Goal: Use online tool/utility: Utilize a website feature to perform a specific function

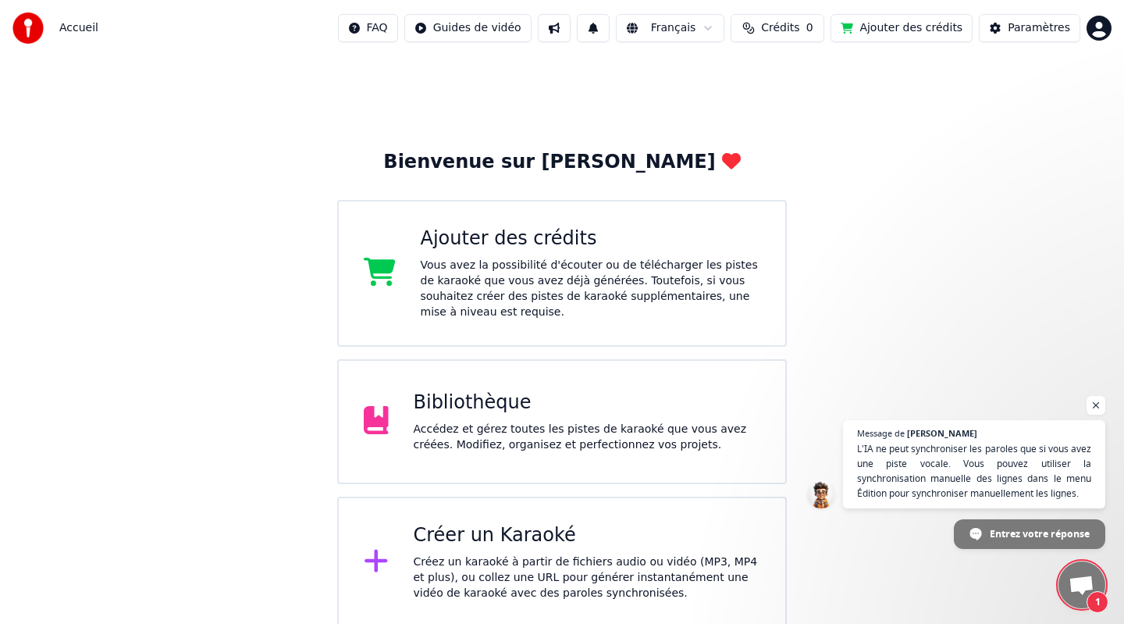
click at [476, 400] on div "Bibliothèque" at bounding box center [587, 402] width 347 height 25
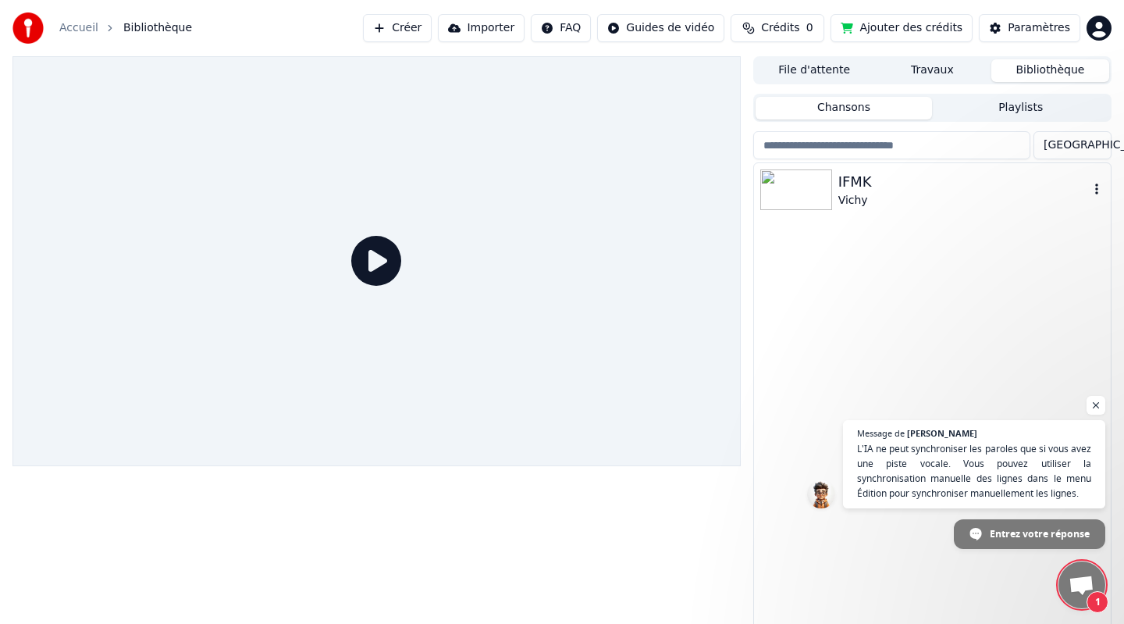
click at [798, 182] on img at bounding box center [796, 189] width 72 height 41
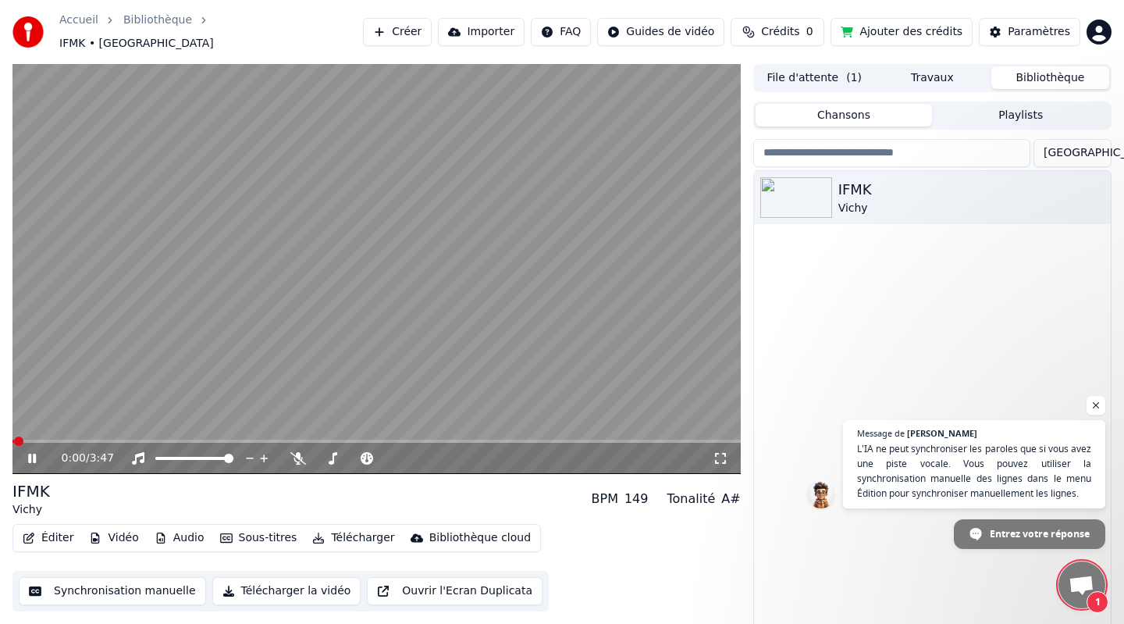
click at [163, 577] on button "Synchronisation manuelle" at bounding box center [112, 591] width 187 height 28
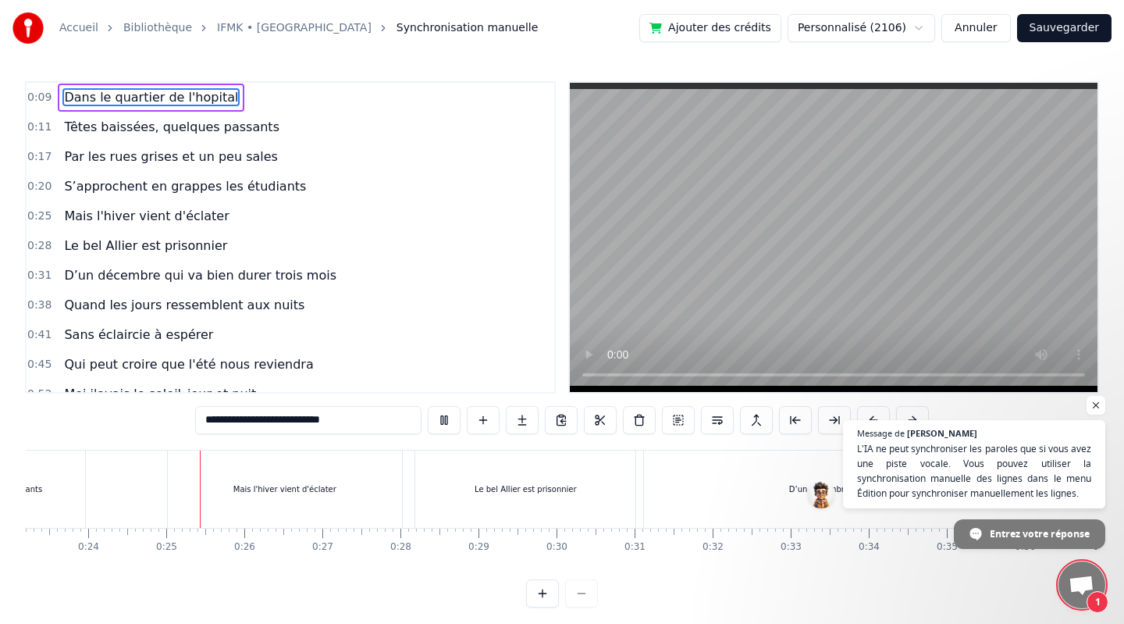
scroll to position [0, 1860]
click at [1097, 406] on span "Ouvrir le chat" at bounding box center [1096, 406] width 20 height 20
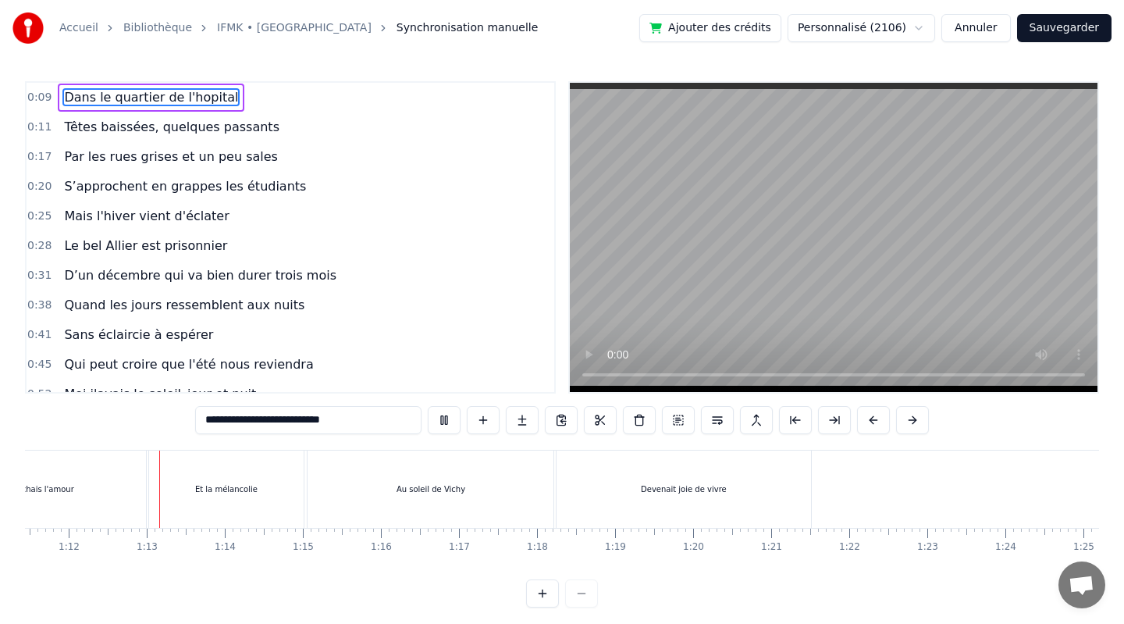
scroll to position [0, 5579]
drag, startPoint x: 202, startPoint y: 485, endPoint x: 211, endPoint y: 485, distance: 8.6
click at [211, 485] on div "Et la mélancolie" at bounding box center [223, 489] width 62 height 12
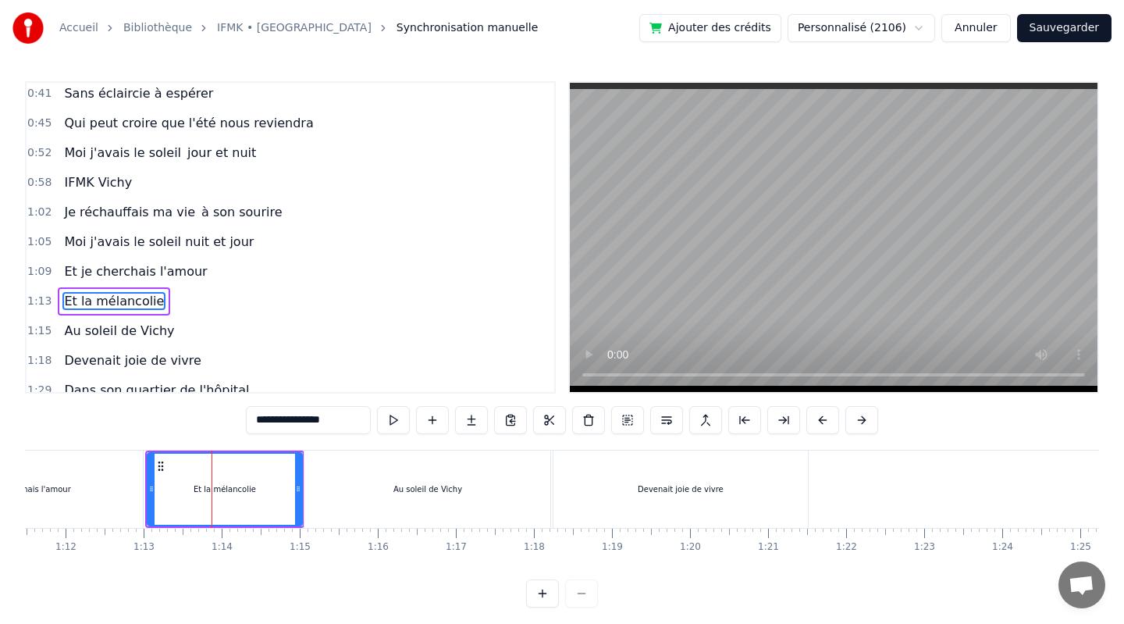
scroll to position [305, 0]
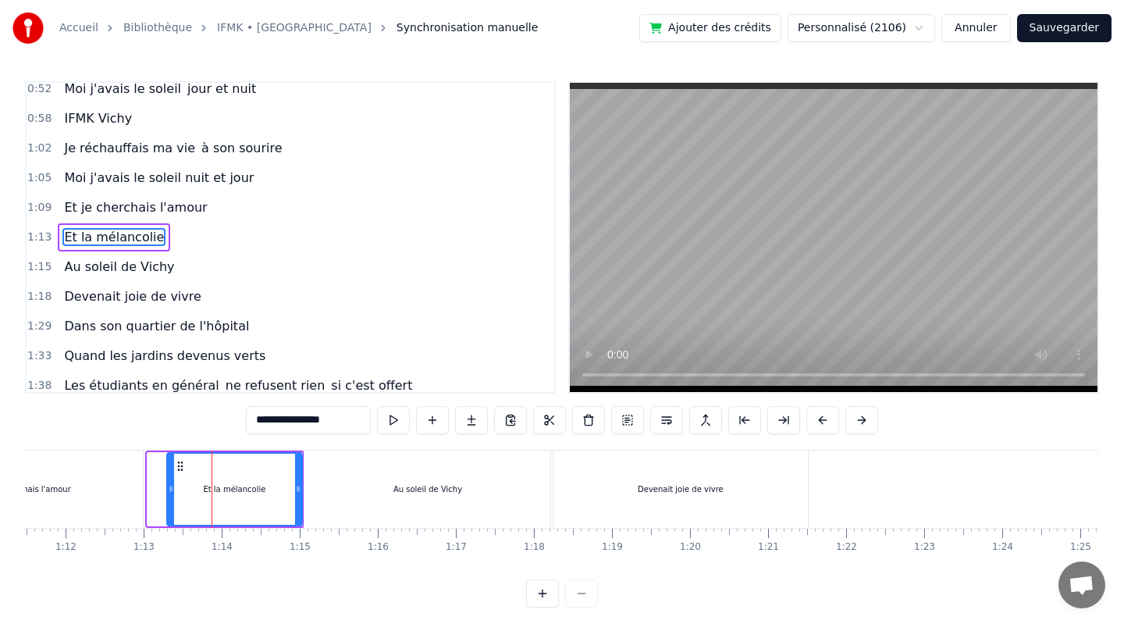
drag, startPoint x: 149, startPoint y: 487, endPoint x: 169, endPoint y: 487, distance: 20.3
click at [169, 487] on icon at bounding box center [171, 488] width 6 height 12
click at [296, 489] on icon at bounding box center [297, 488] width 6 height 12
click at [317, 489] on div "Au soleil de Vichy" at bounding box center [427, 488] width 246 height 77
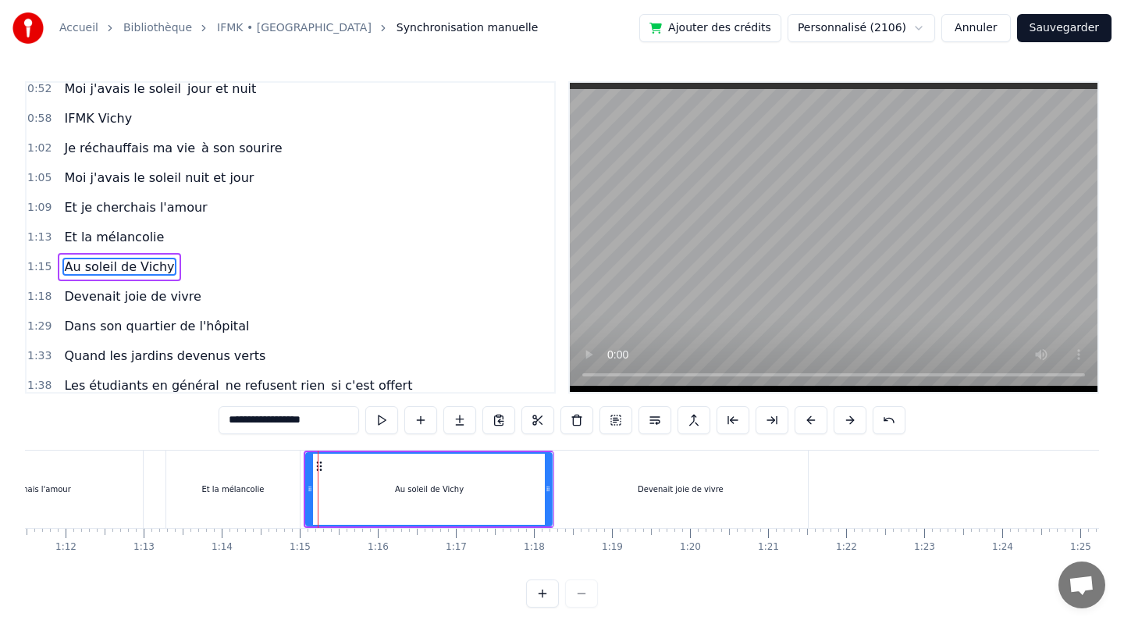
scroll to position [335, 0]
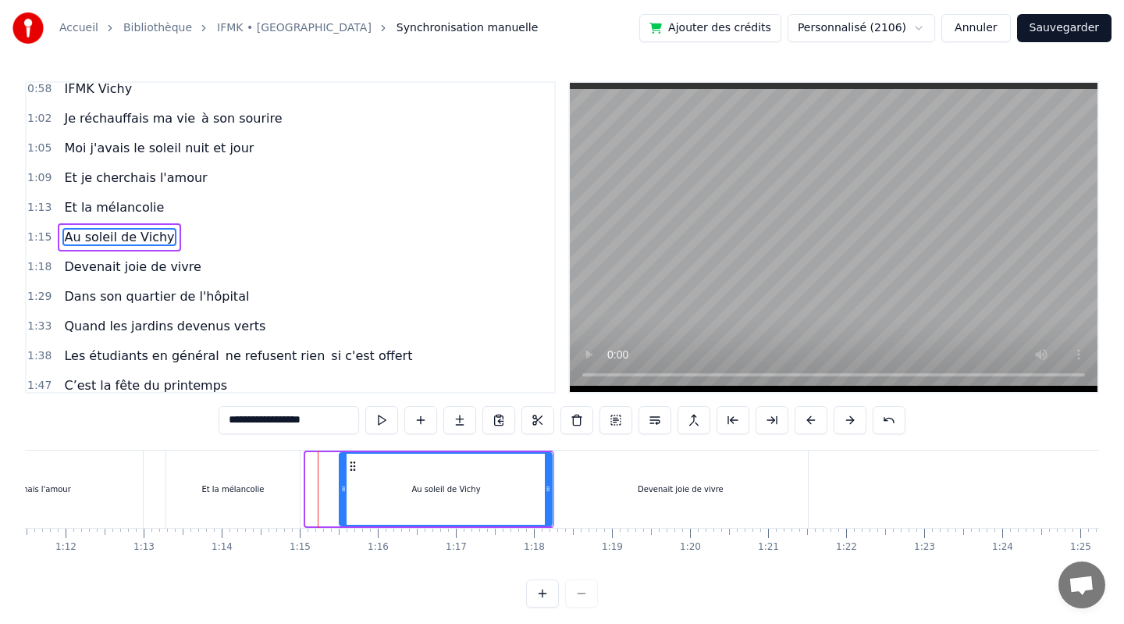
drag, startPoint x: 310, startPoint y: 485, endPoint x: 343, endPoint y: 489, distance: 33.7
click at [343, 489] on icon at bounding box center [343, 488] width 6 height 12
click at [297, 490] on div "Et la mélancolie" at bounding box center [232, 488] width 133 height 77
type input "**********"
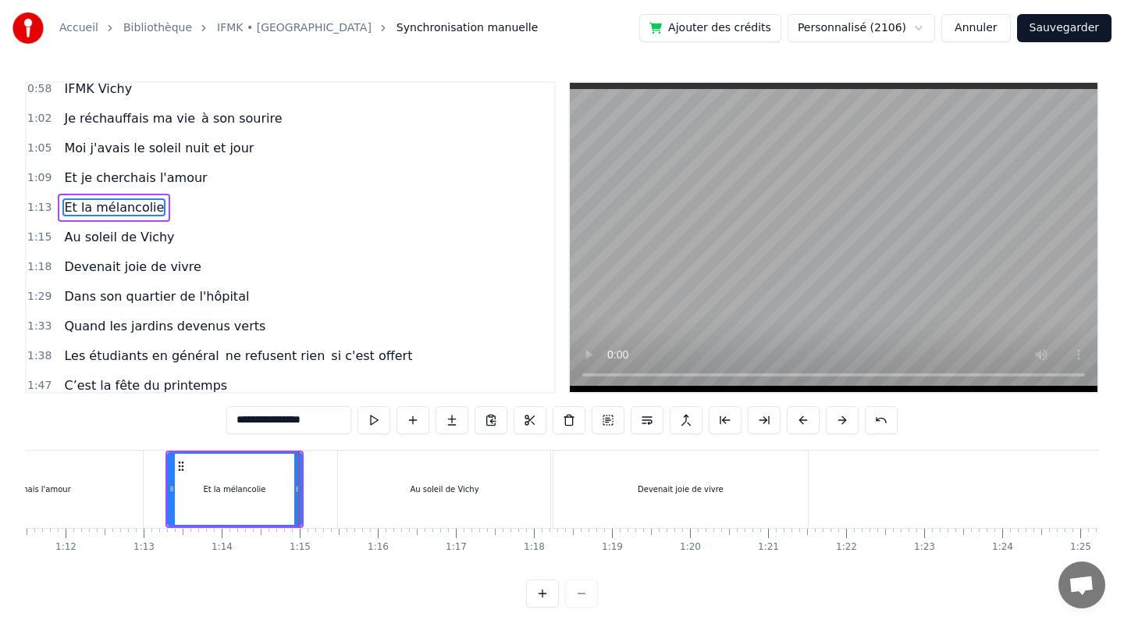
scroll to position [305, 0]
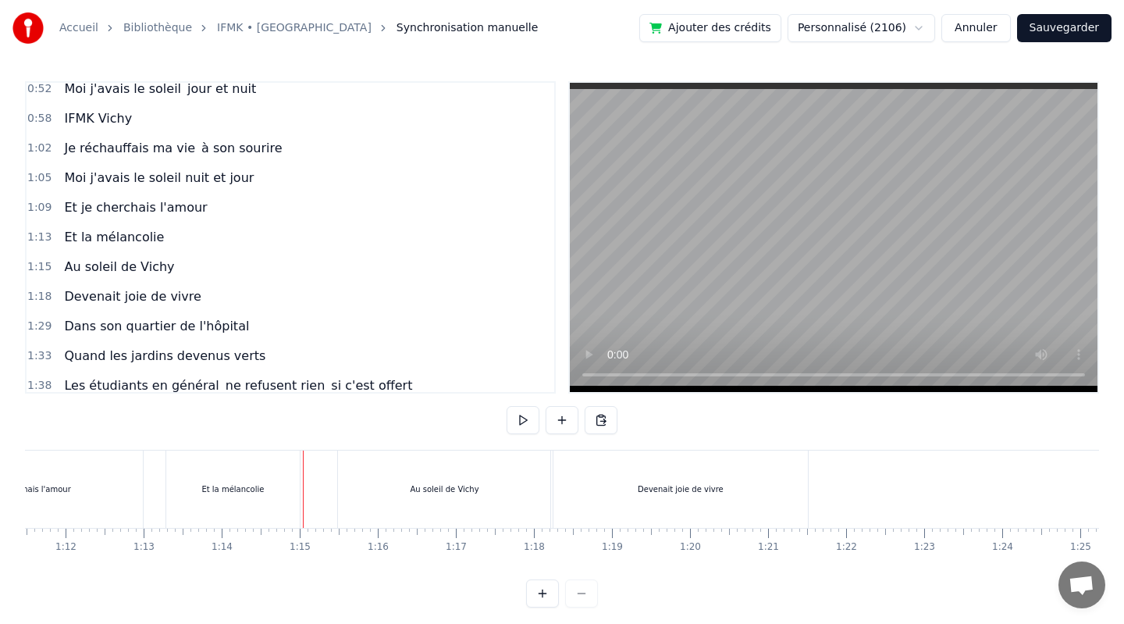
click at [300, 489] on div "Et la mélancolie" at bounding box center [234, 488] width 138 height 77
click at [279, 489] on div "Et la mélancolie" at bounding box center [232, 488] width 133 height 77
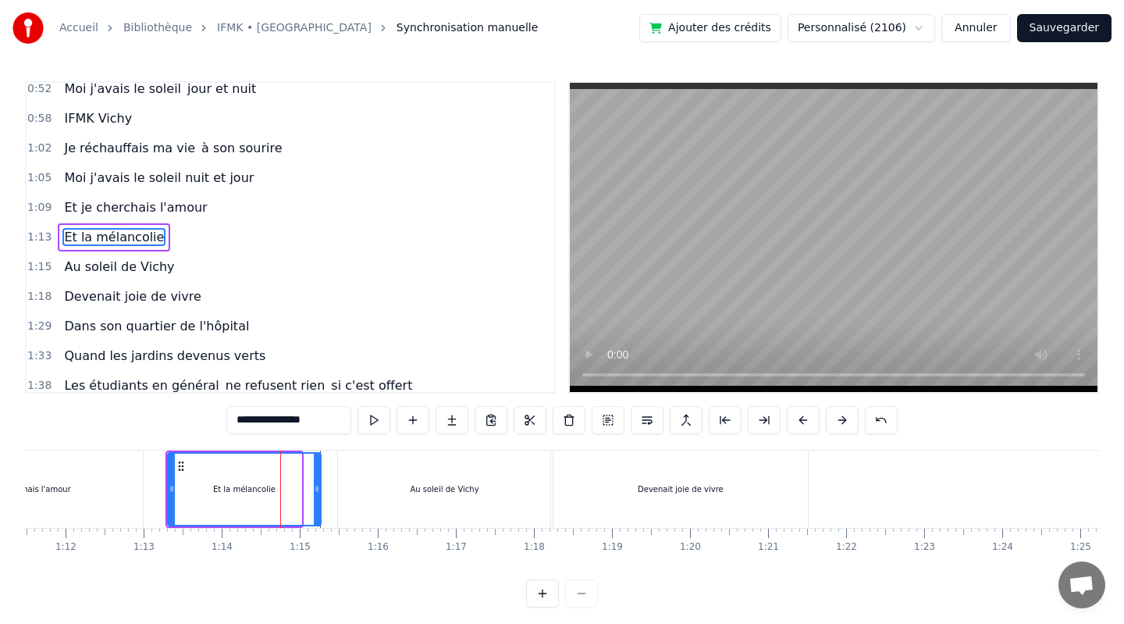
drag, startPoint x: 297, startPoint y: 488, endPoint x: 317, endPoint y: 489, distance: 19.6
click at [317, 489] on icon at bounding box center [317, 488] width 6 height 12
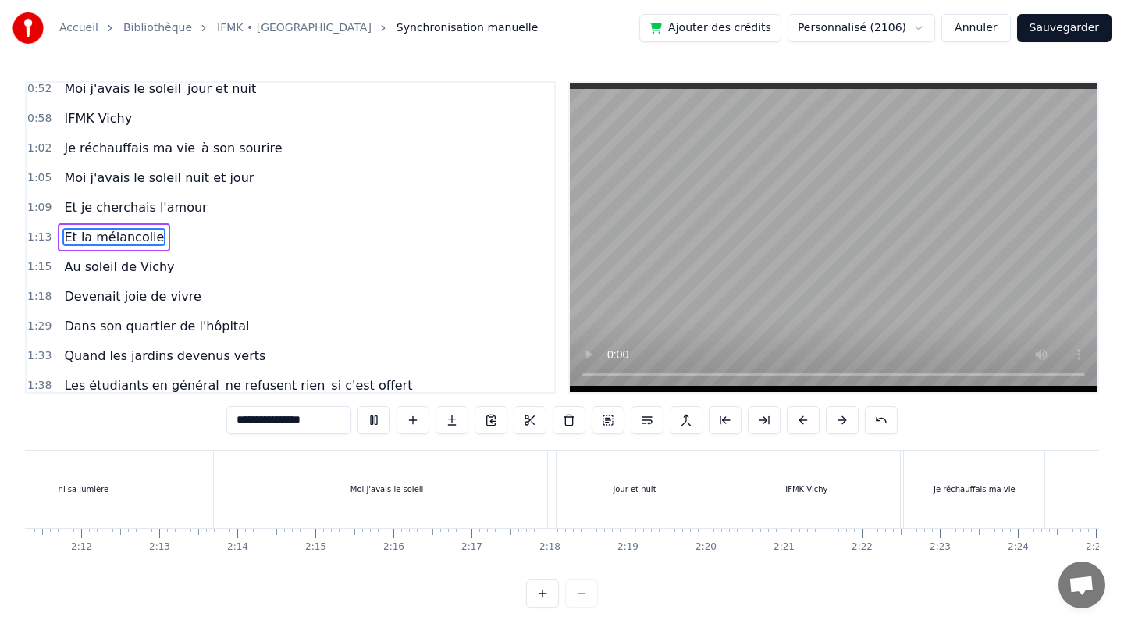
scroll to position [0, 10246]
click at [906, 489] on div "Je réchauffais ma vie" at bounding box center [973, 488] width 140 height 77
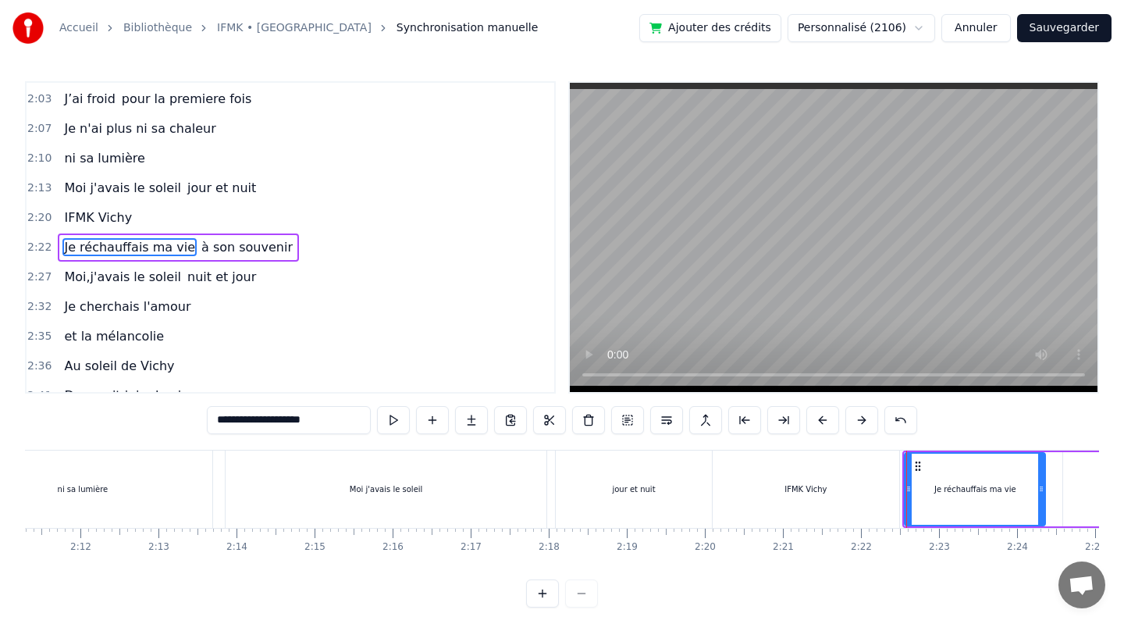
scroll to position [750, 0]
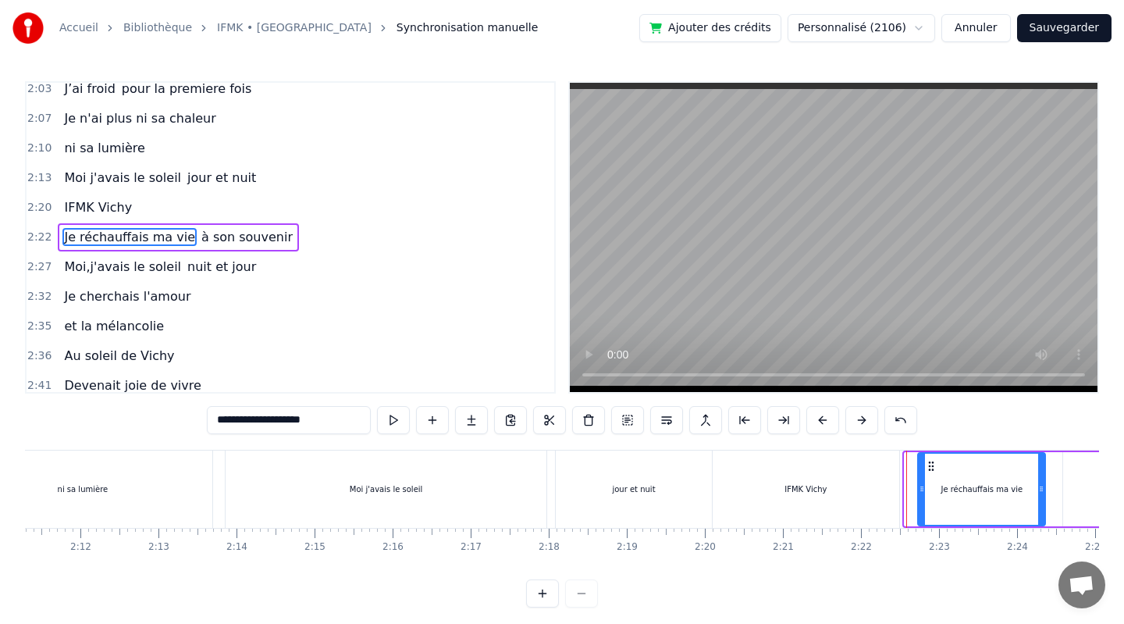
drag, startPoint x: 908, startPoint y: 489, endPoint x: 922, endPoint y: 492, distance: 13.6
click at [922, 492] on icon at bounding box center [922, 488] width 6 height 12
drag, startPoint x: 1042, startPoint y: 488, endPoint x: 1060, endPoint y: 489, distance: 18.0
click at [1060, 489] on icon at bounding box center [1059, 488] width 6 height 12
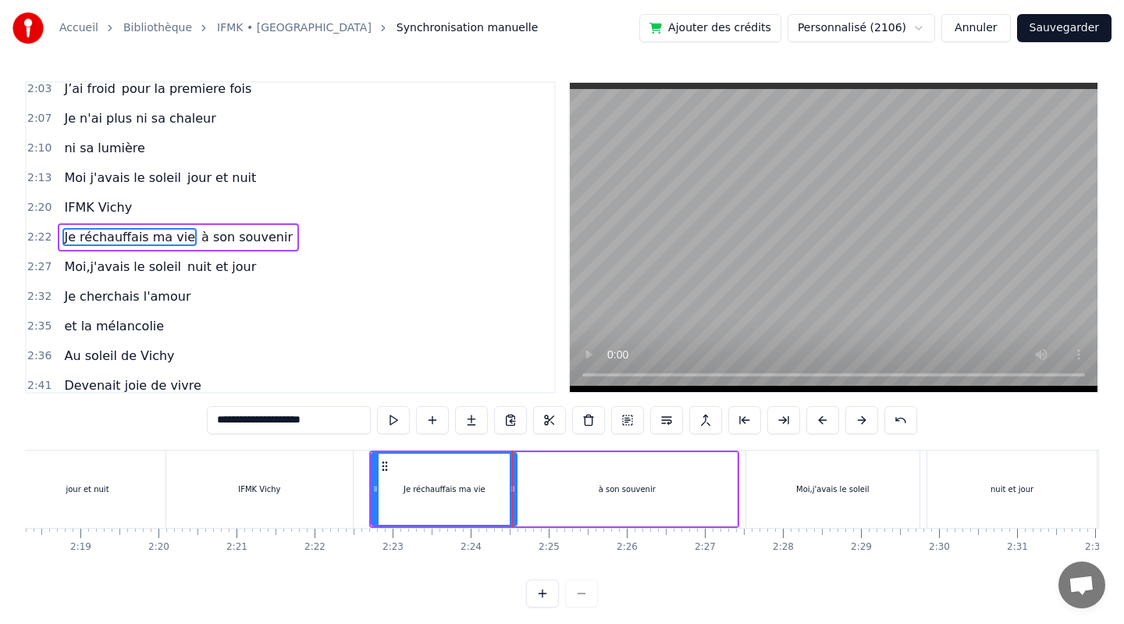
click at [1001, 500] on div "nuit et jour" at bounding box center [1011, 488] width 169 height 77
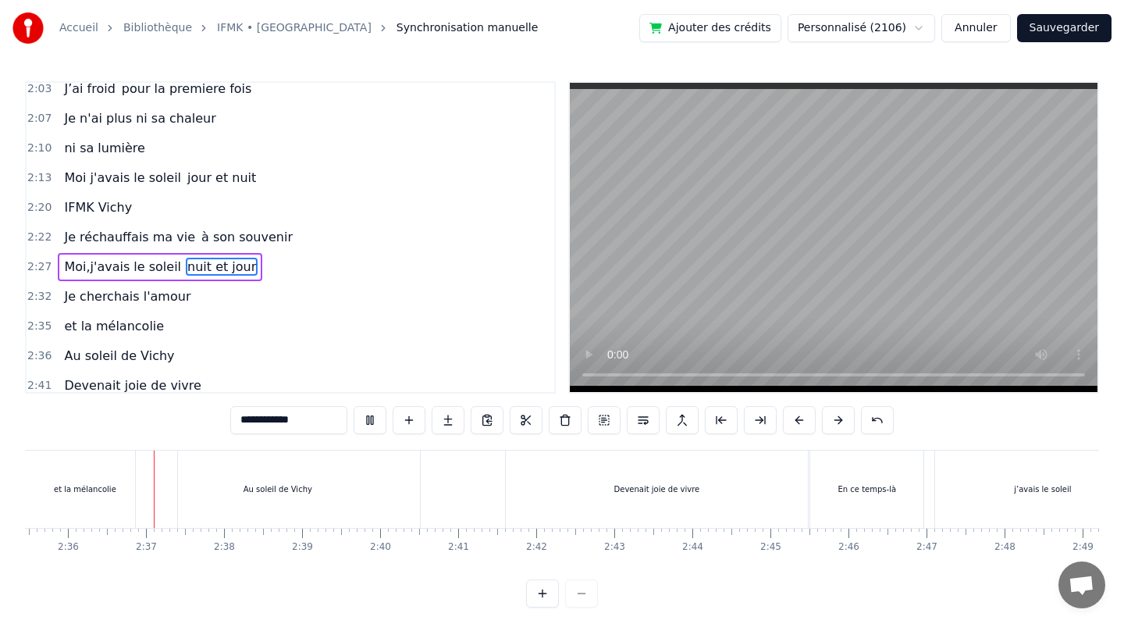
scroll to position [0, 12136]
click at [520, 485] on div "Devenait joie de vivre" at bounding box center [653, 488] width 302 height 77
type input "**********"
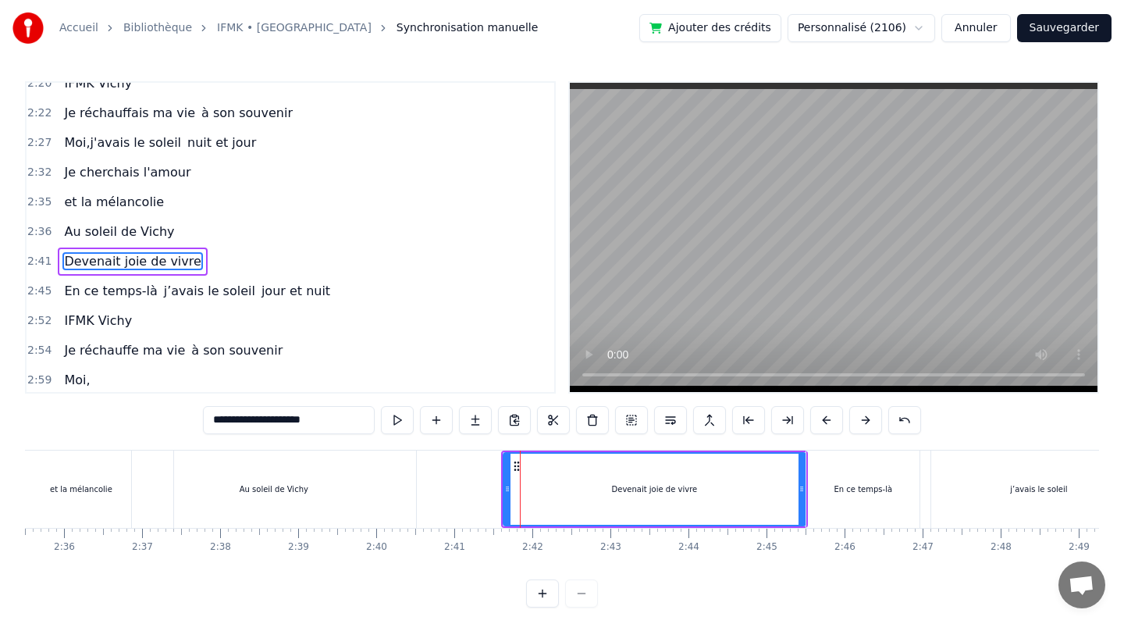
scroll to position [898, 0]
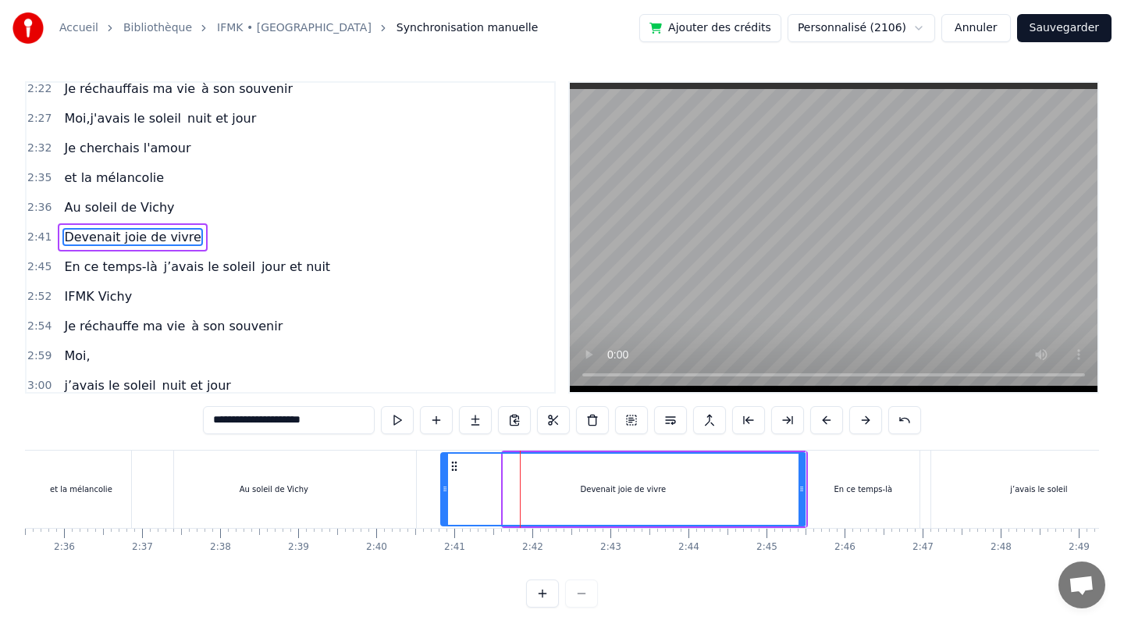
drag, startPoint x: 506, startPoint y: 488, endPoint x: 443, endPoint y: 494, distance: 62.7
click at [443, 494] on icon at bounding box center [445, 488] width 6 height 12
drag, startPoint x: 802, startPoint y: 490, endPoint x: 745, endPoint y: 495, distance: 57.9
click at [745, 495] on div at bounding box center [744, 488] width 6 height 71
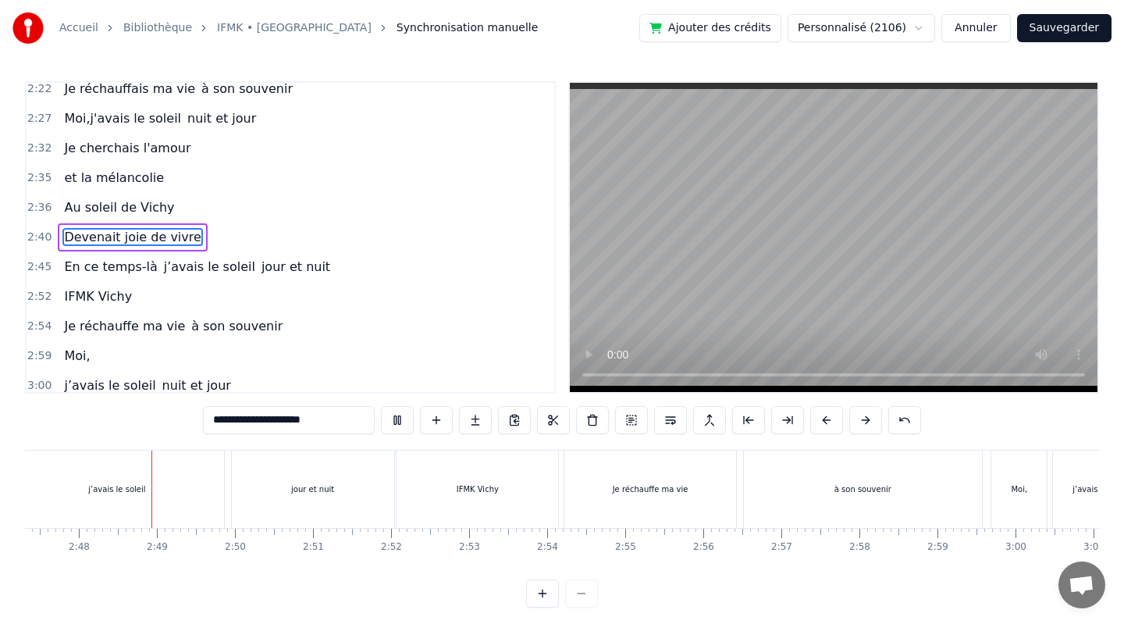
scroll to position [0, 13061]
click at [777, 490] on div "à son souvenir" at bounding box center [860, 488] width 238 height 77
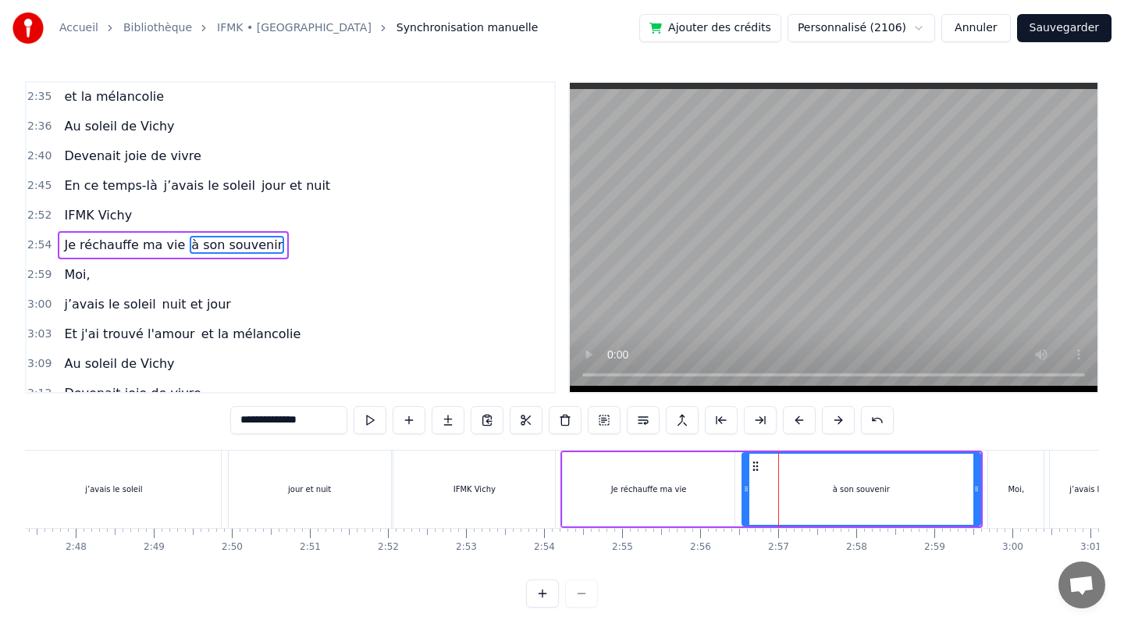
scroll to position [987, 0]
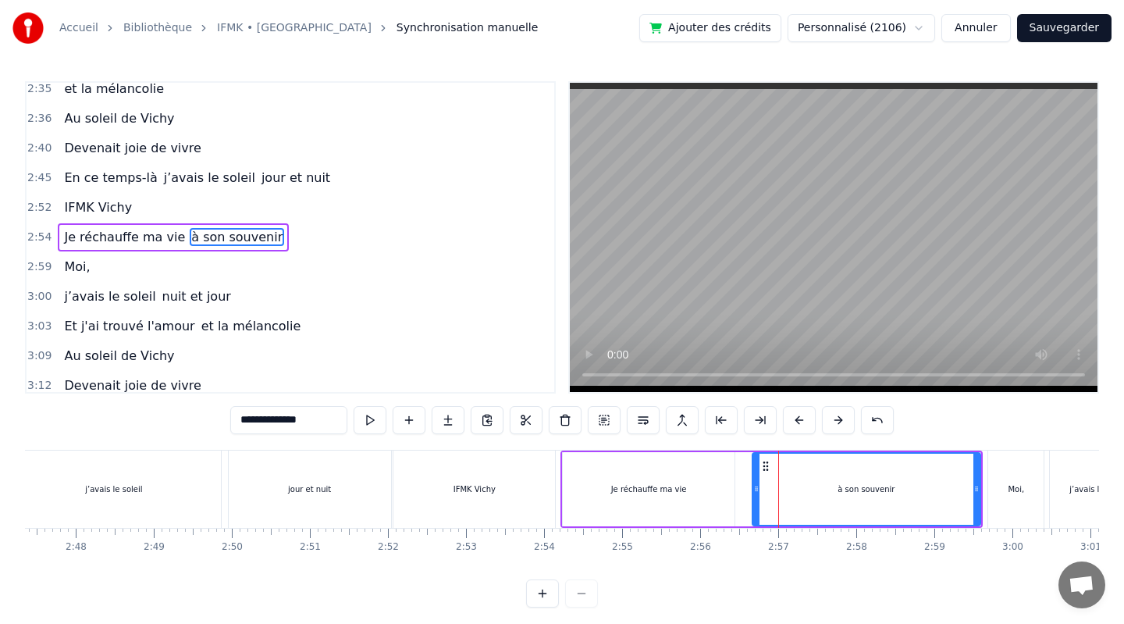
drag, startPoint x: 744, startPoint y: 491, endPoint x: 754, endPoint y: 491, distance: 10.1
click at [754, 491] on icon at bounding box center [756, 488] width 6 height 12
drag, startPoint x: 976, startPoint y: 491, endPoint x: 984, endPoint y: 491, distance: 8.6
click at [984, 491] on icon at bounding box center [985, 488] width 6 height 12
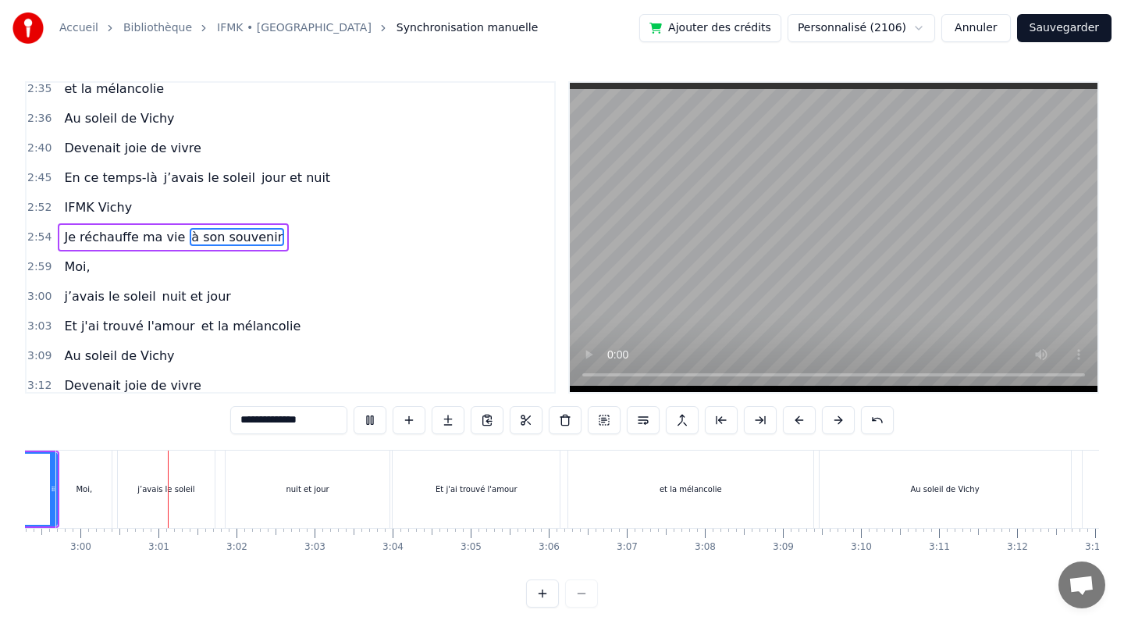
scroll to position [0, 13996]
drag, startPoint x: 255, startPoint y: 490, endPoint x: 263, endPoint y: 492, distance: 8.0
click at [263, 492] on div "nuit et jour" at bounding box center [304, 488] width 164 height 77
type input "**********"
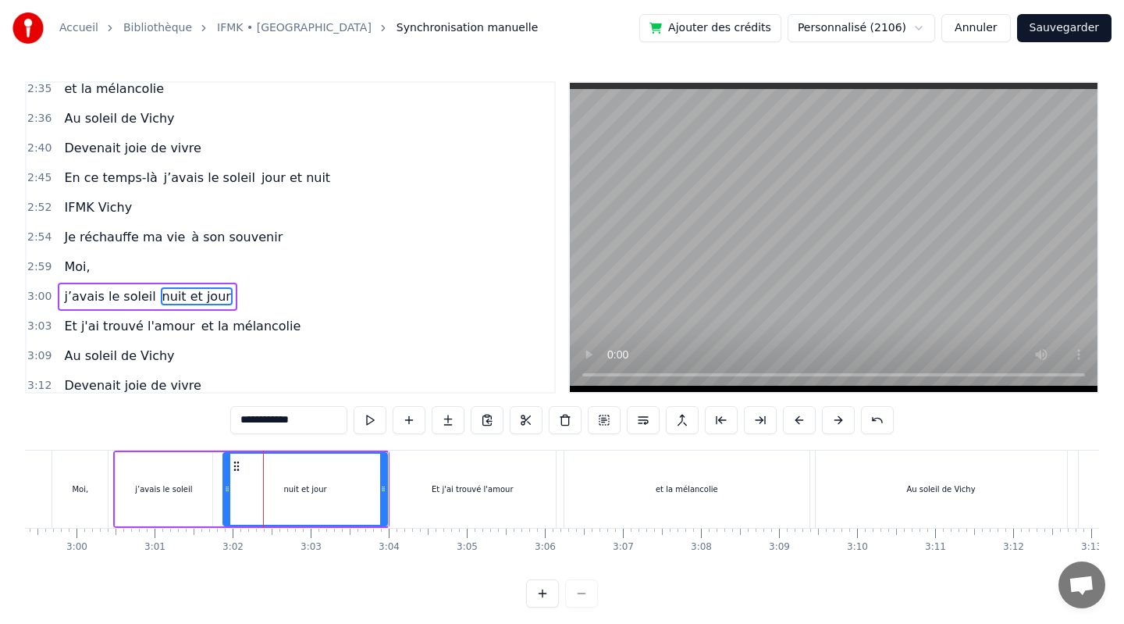
scroll to position [996, 0]
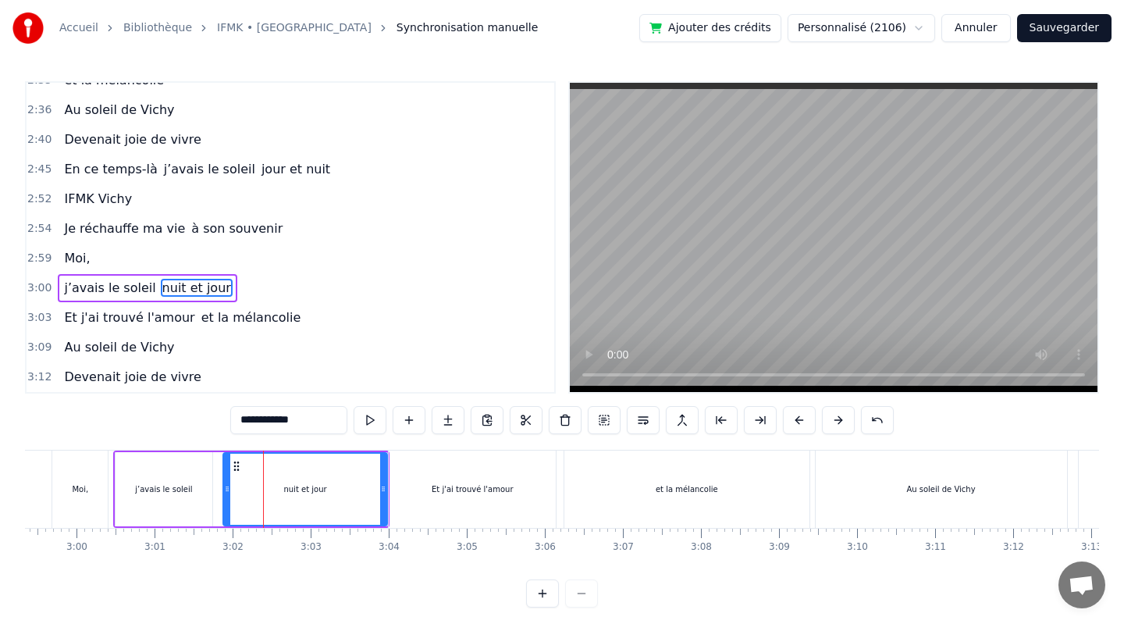
drag, startPoint x: 285, startPoint y: 489, endPoint x: 301, endPoint y: 489, distance: 16.4
click at [301, 489] on div "nuit et jour" at bounding box center [304, 489] width 43 height 12
drag, startPoint x: 229, startPoint y: 486, endPoint x: 244, endPoint y: 488, distance: 15.7
click at [244, 488] on icon at bounding box center [243, 488] width 6 height 12
drag, startPoint x: 382, startPoint y: 490, endPoint x: 397, endPoint y: 492, distance: 15.7
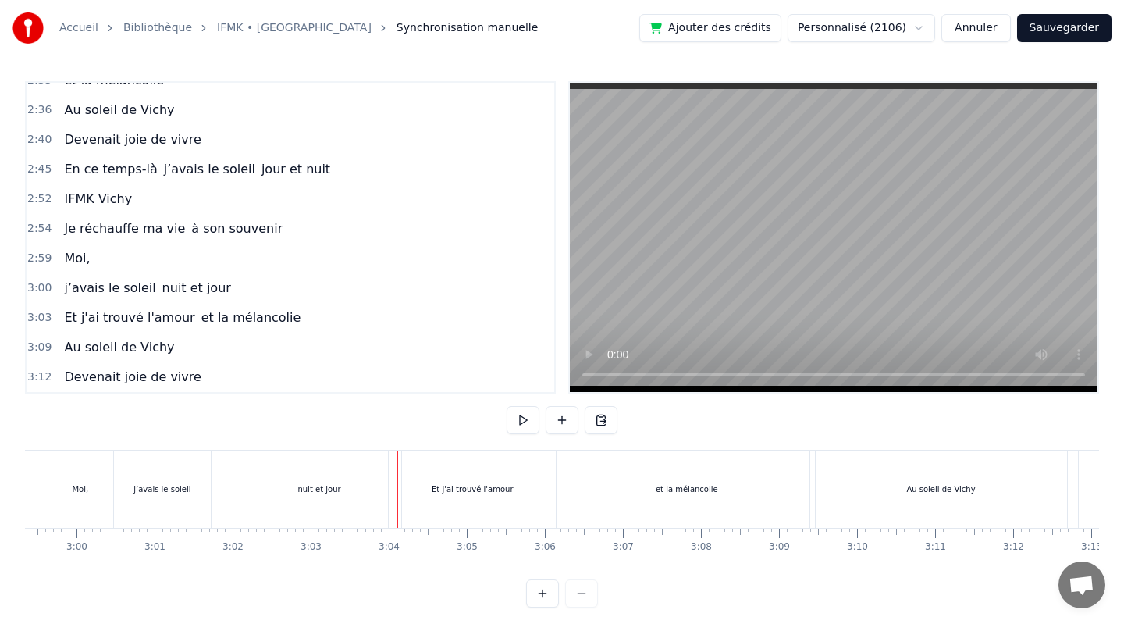
click at [197, 485] on div "j’avais le soleil" at bounding box center [162, 488] width 97 height 77
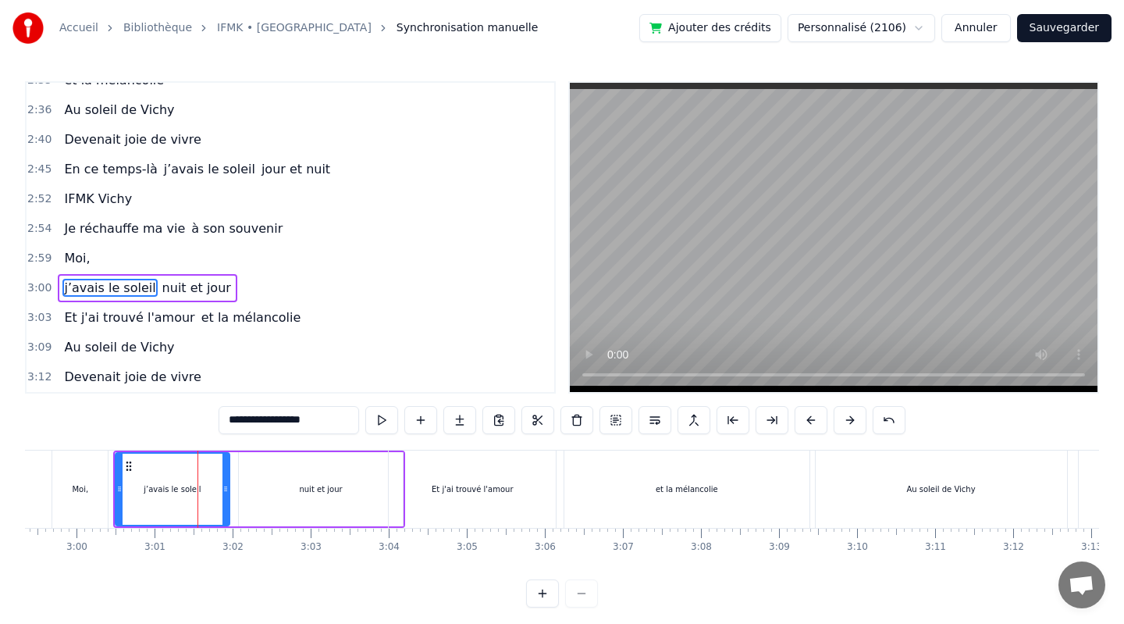
drag, startPoint x: 208, startPoint y: 487, endPoint x: 225, endPoint y: 488, distance: 17.2
click at [225, 488] on icon at bounding box center [225, 488] width 6 height 12
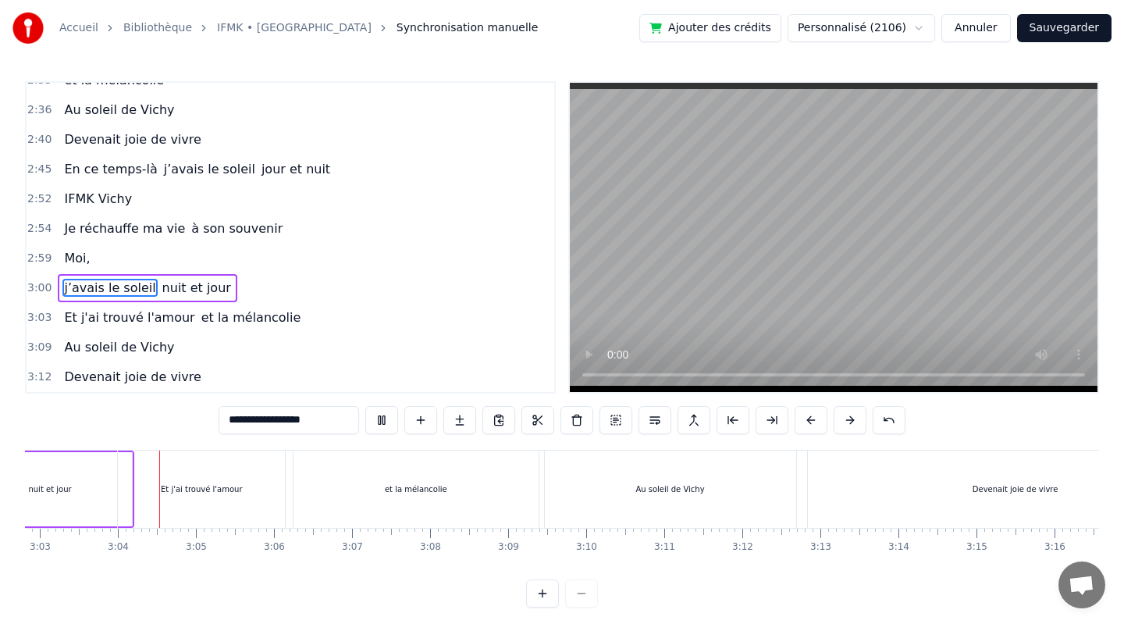
scroll to position [0, 14270]
click at [149, 491] on div "Et j'ai trouvé l'amour" at bounding box center [198, 488] width 167 height 77
type input "**********"
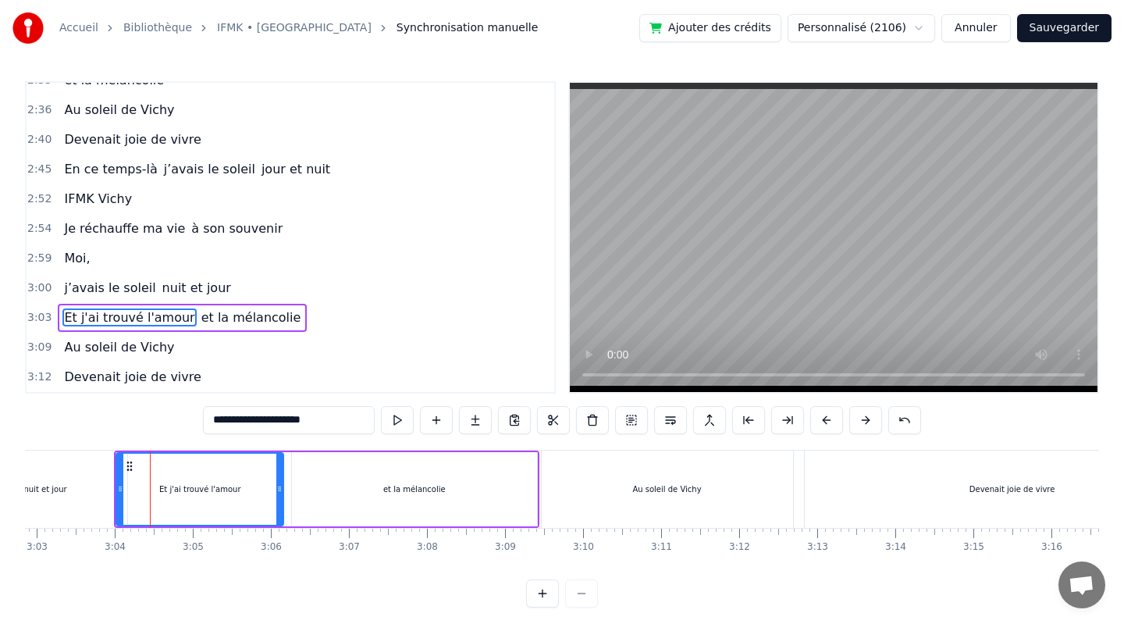
scroll to position [5, 0]
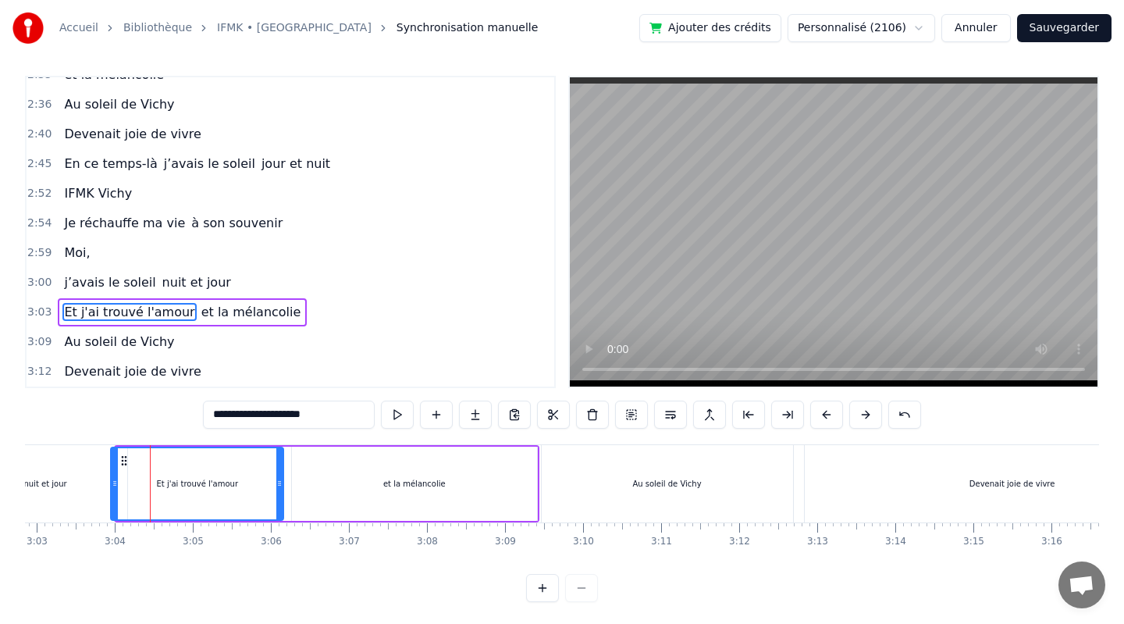
click at [113, 485] on icon at bounding box center [115, 483] width 6 height 12
click at [286, 485] on icon at bounding box center [287, 483] width 6 height 12
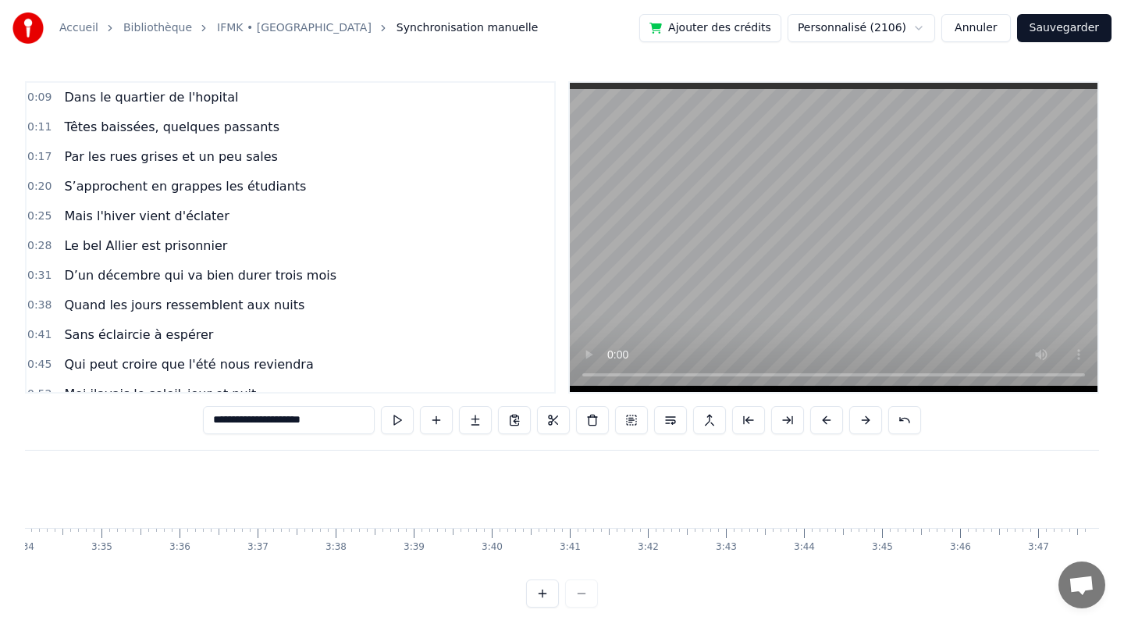
scroll to position [0, 16704]
click at [440, 317] on div "0:38 Quand les jours ressemblent aux nuits" at bounding box center [291, 305] width 528 height 30
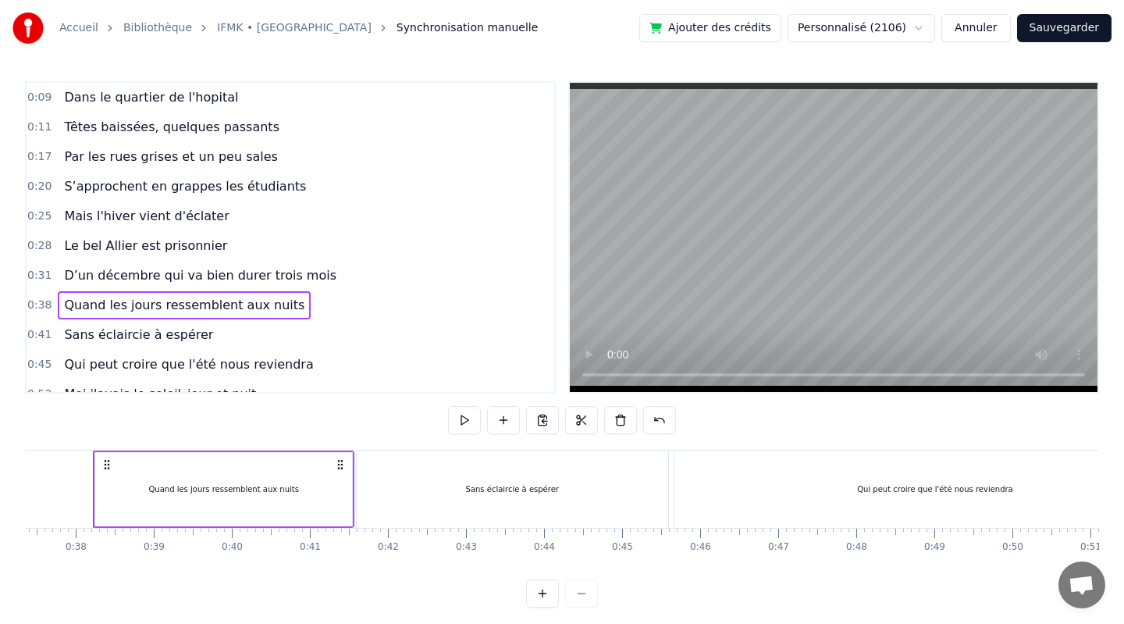
scroll to position [0, 2905]
click at [1066, 27] on button "Sauvegarder" at bounding box center [1064, 28] width 94 height 28
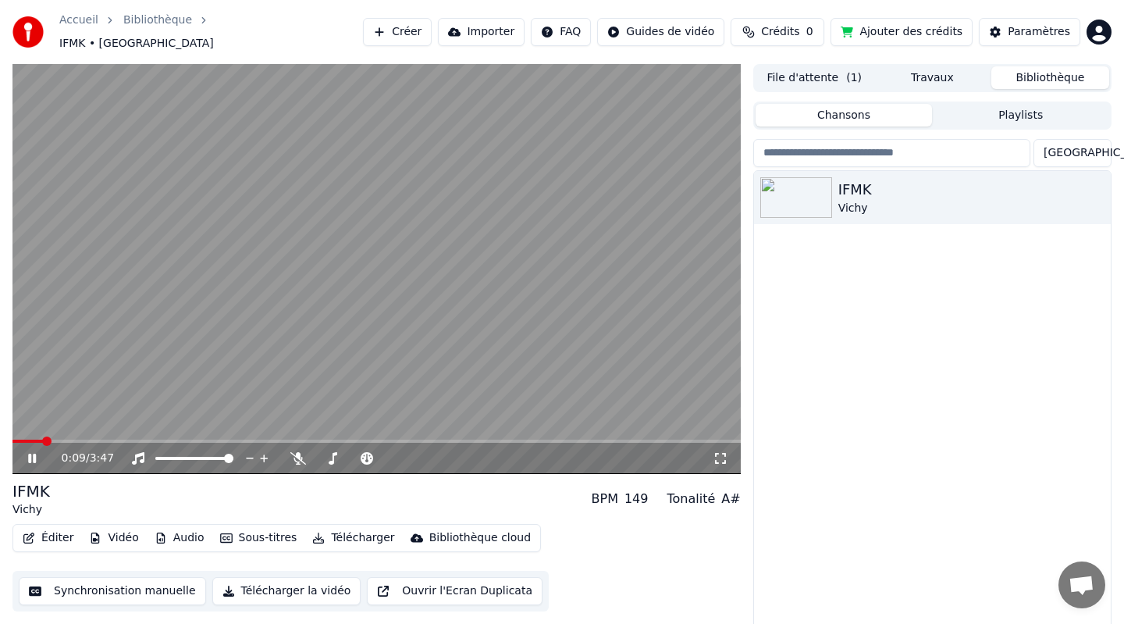
click at [312, 585] on button "Télécharger la vidéo" at bounding box center [286, 591] width 149 height 28
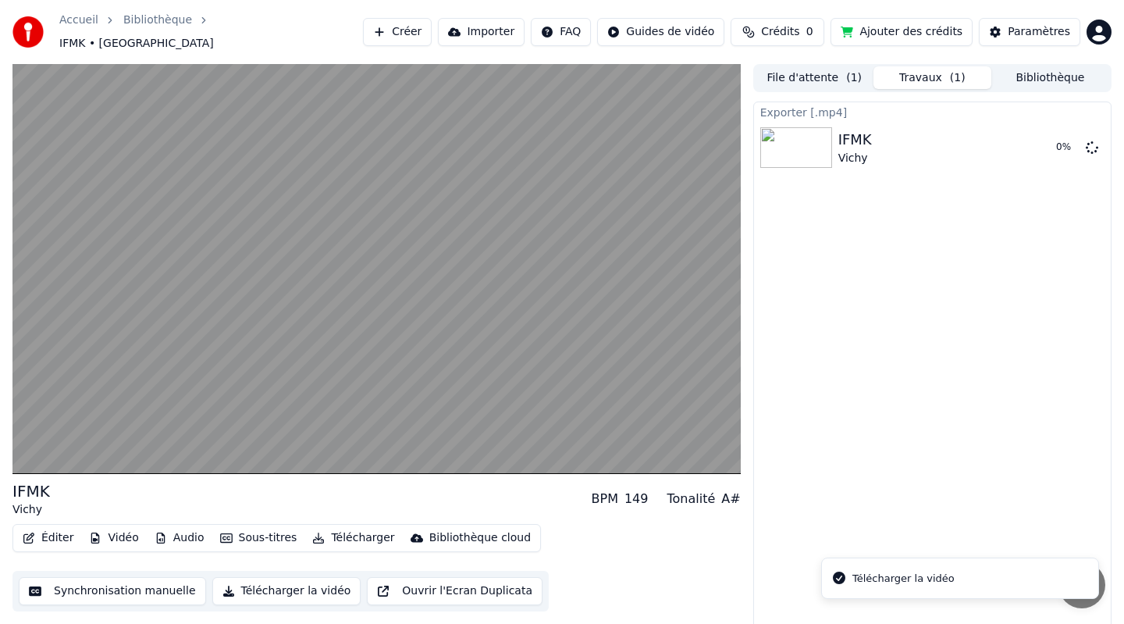
click at [291, 578] on button "Télécharger la vidéo" at bounding box center [286, 591] width 149 height 28
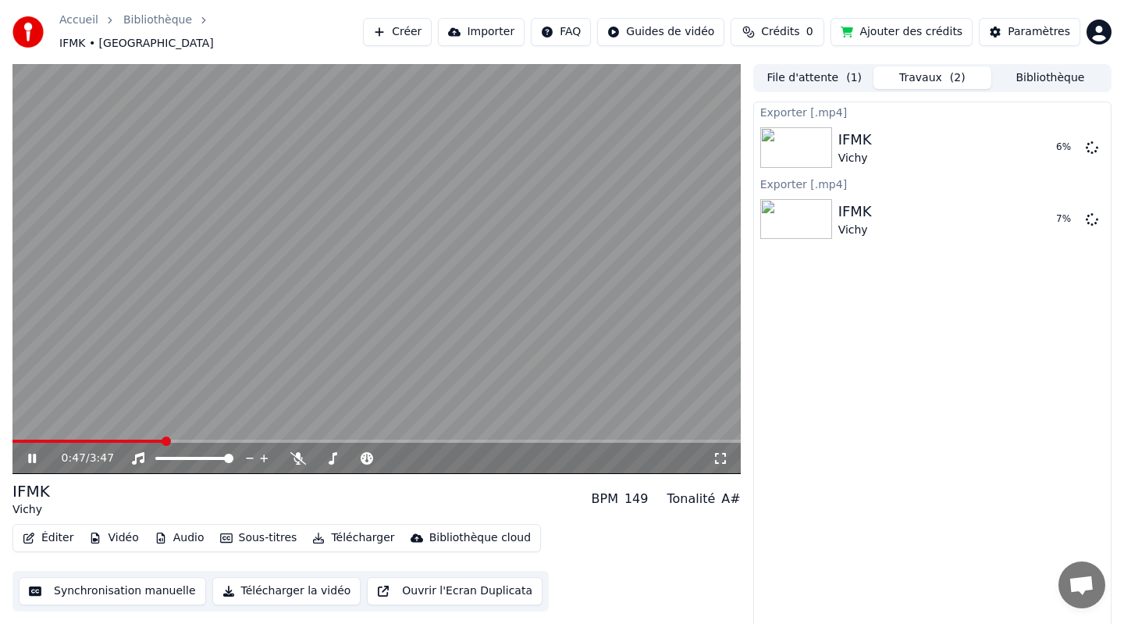
click at [33, 453] on icon at bounding box center [32, 457] width 8 height 9
click at [450, 537] on div "Bibliothèque cloud" at bounding box center [479, 538] width 101 height 16
click at [1036, 148] on button "Afficher" at bounding box center [1045, 147] width 69 height 28
